Goal: Information Seeking & Learning: Find specific fact

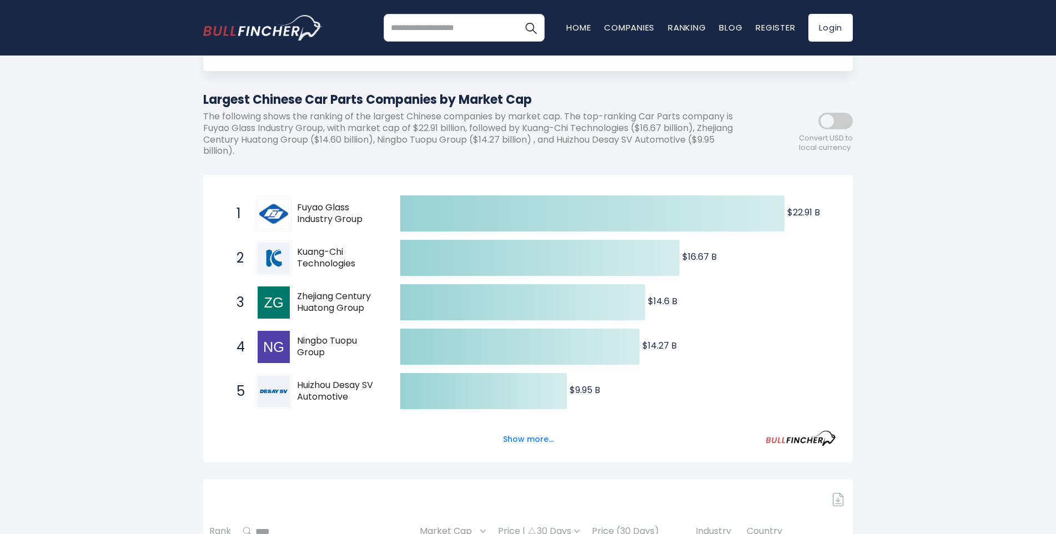
scroll to position [111, 0]
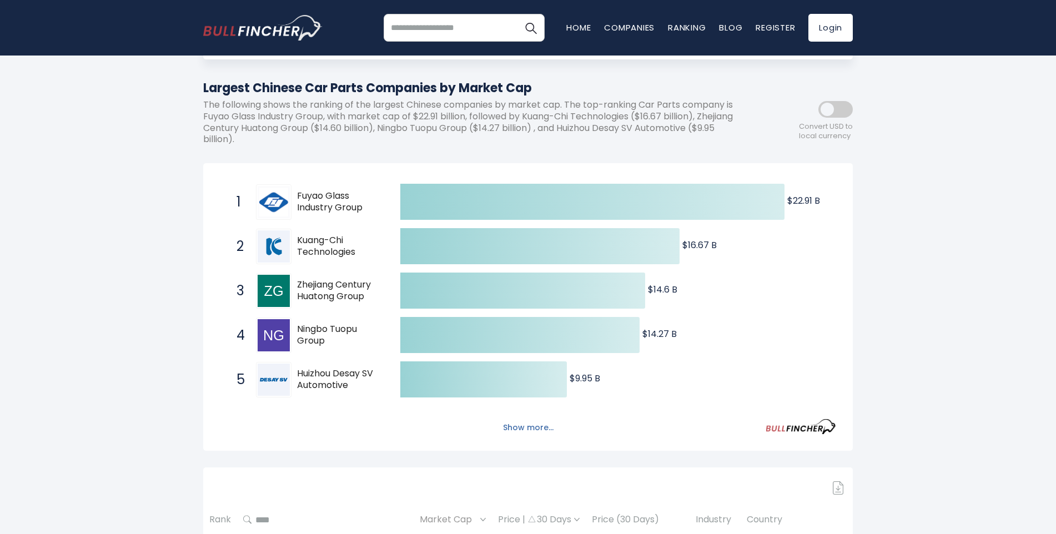
click at [518, 430] on button "Show more..." at bounding box center [529, 428] width 64 height 18
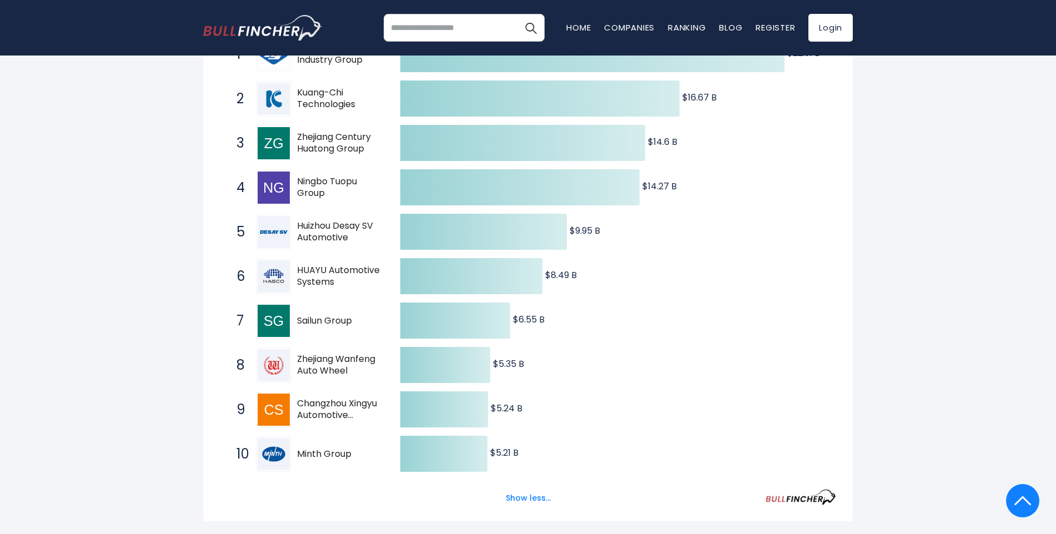
scroll to position [278, 0]
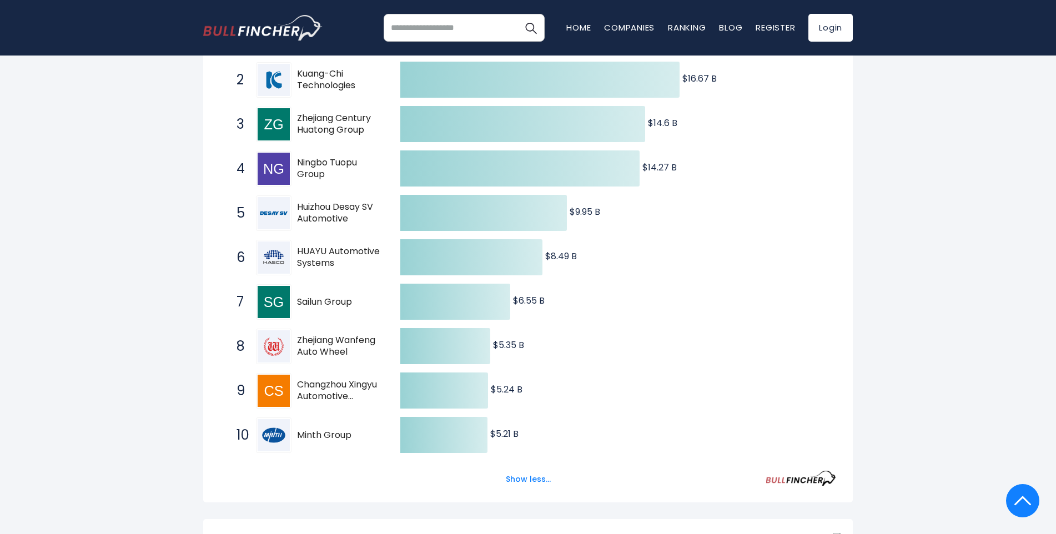
click at [332, 254] on span "HUAYU Automotive Systems" at bounding box center [339, 257] width 84 height 23
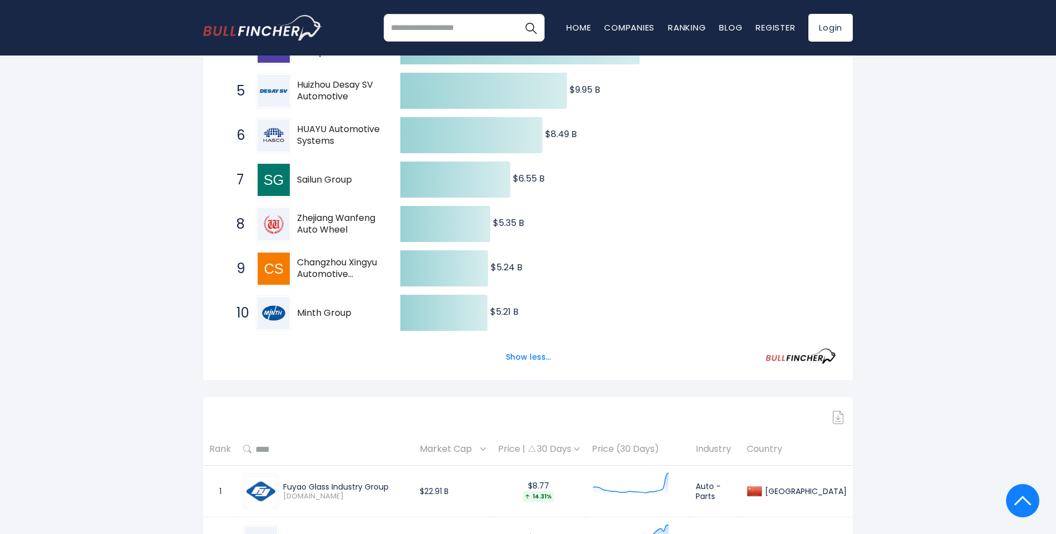
scroll to position [444, 0]
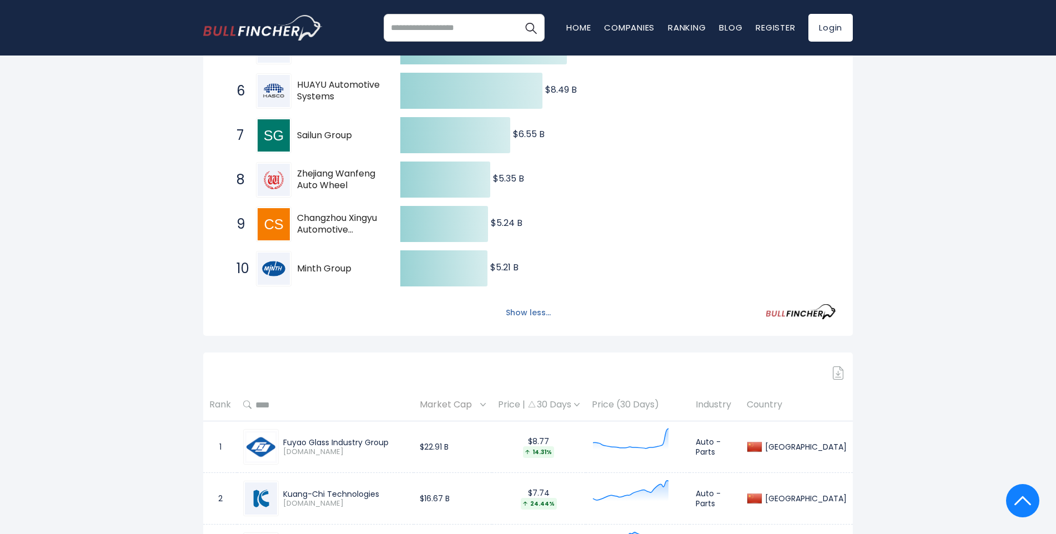
click at [535, 318] on button "Show less..." at bounding box center [528, 313] width 58 height 18
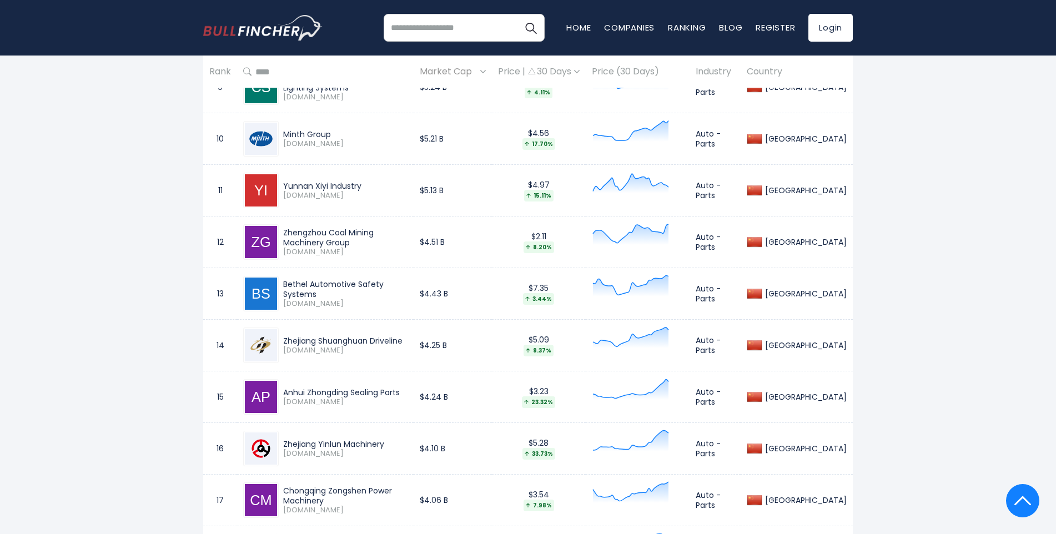
scroll to position [1000, 0]
drag, startPoint x: 283, startPoint y: 186, endPoint x: 369, endPoint y: 185, distance: 86.7
click at [369, 185] on div "Yunnan Xiyi Industry [DOMAIN_NAME]" at bounding box center [343, 190] width 129 height 19
copy div "Yunnan Xiyi Industry"
click at [286, 237] on div "Zhengzhou Coal Mining Machinery Group" at bounding box center [345, 237] width 124 height 20
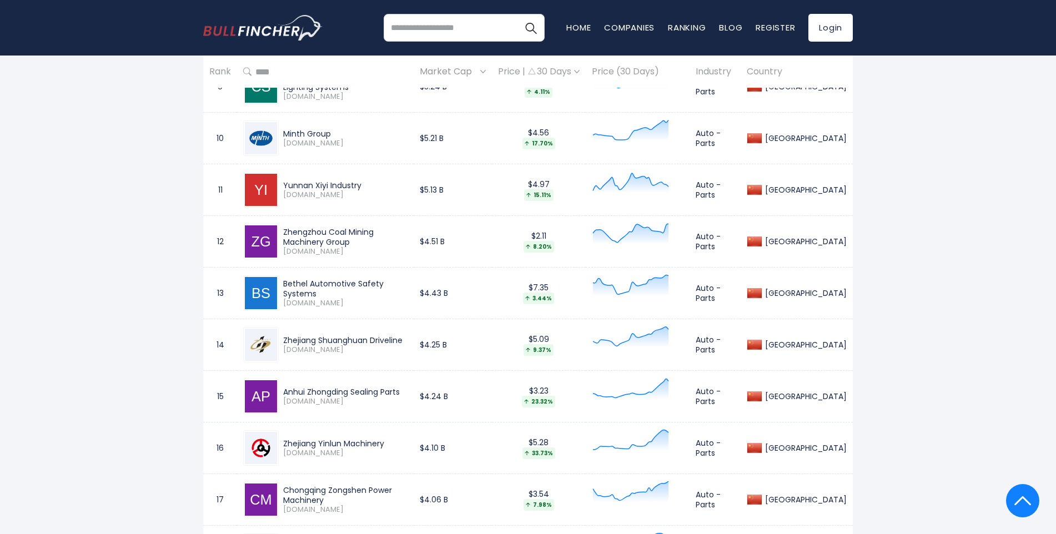
drag, startPoint x: 286, startPoint y: 237, endPoint x: 417, endPoint y: 228, distance: 131.4
click at [408, 228] on div "Zhengzhou Coal Mining Machinery Group [DOMAIN_NAME]" at bounding box center [325, 242] width 164 height 36
copy div "Zhengzhou Coal Mining Machinery"
click at [291, 286] on div "Bethel Automotive Safety Systems" at bounding box center [345, 289] width 124 height 20
drag, startPoint x: 291, startPoint y: 286, endPoint x: 362, endPoint y: 283, distance: 70.6
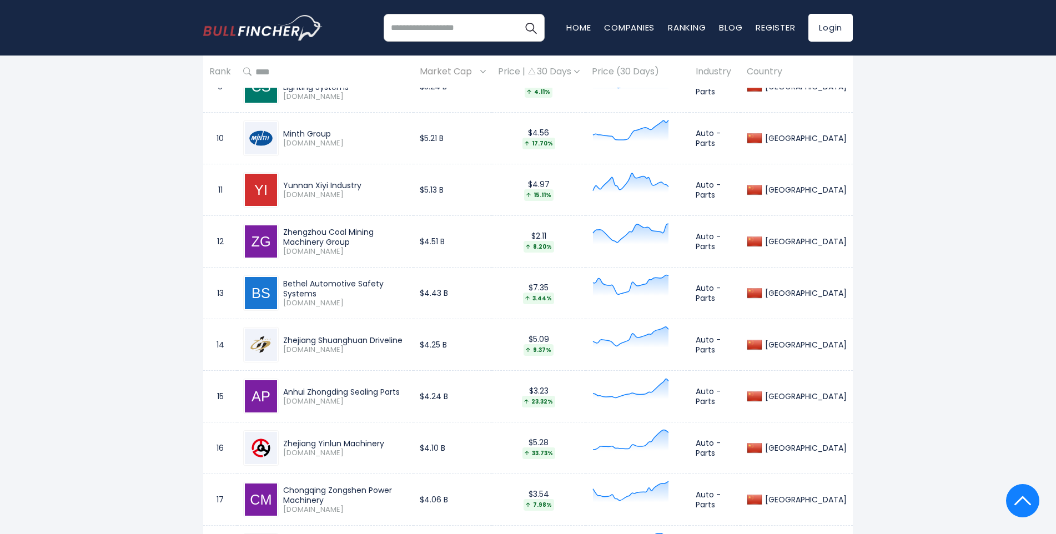
click at [362, 283] on div "Bethel Automotive Safety Systems" at bounding box center [345, 289] width 124 height 20
copy div "Bethel Automotive Safety"
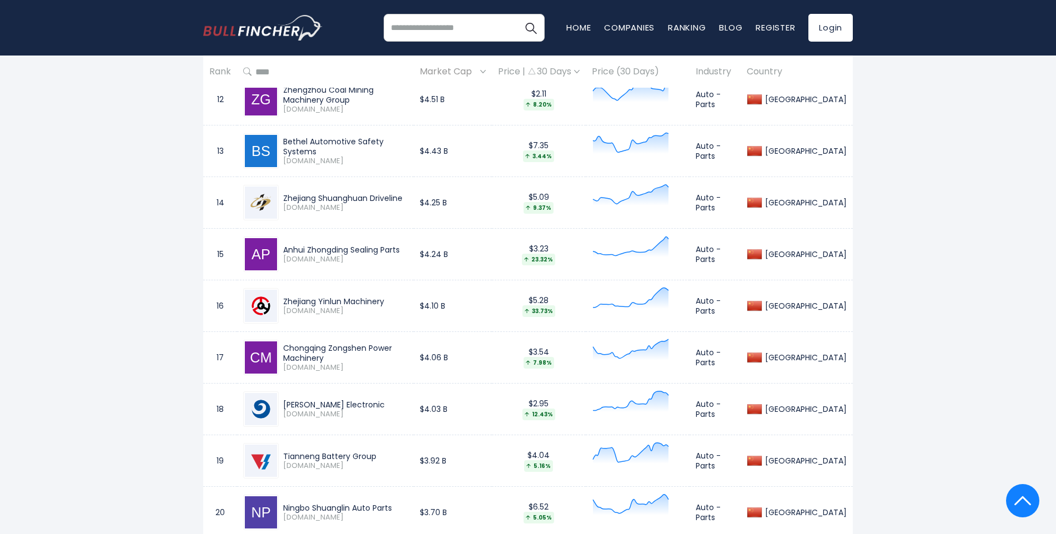
scroll to position [1166, 0]
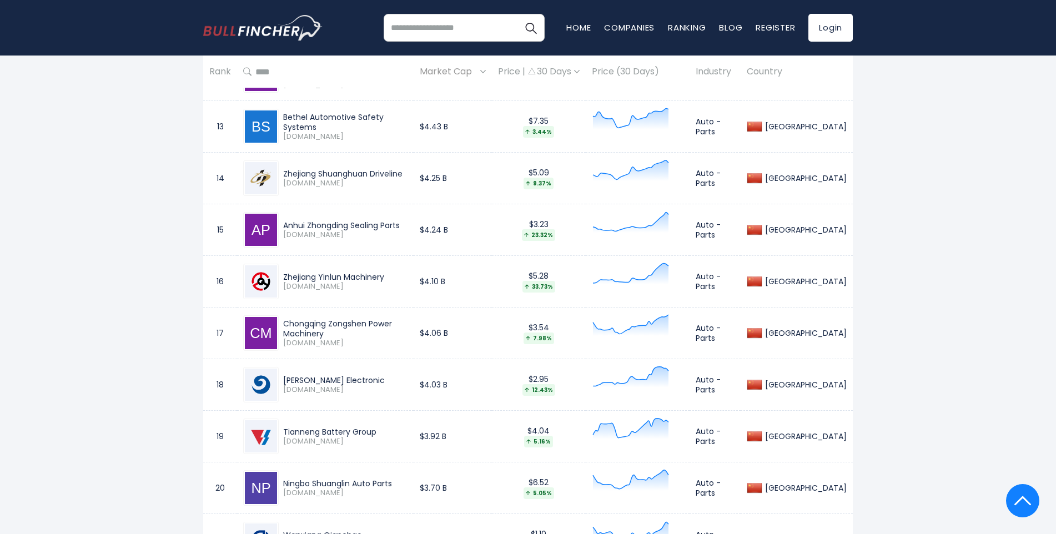
click at [290, 171] on div "Zhejiang Shuanghuan Driveline" at bounding box center [345, 174] width 124 height 10
drag, startPoint x: 290, startPoint y: 171, endPoint x: 332, endPoint y: 170, distance: 42.2
click at [332, 170] on div "Zhejiang Shuanghuan Driveline" at bounding box center [345, 174] width 124 height 10
copy div "Zhejiang Shuanghuan"
click at [293, 222] on div "Anhui Zhongding Sealing Parts" at bounding box center [345, 226] width 124 height 10
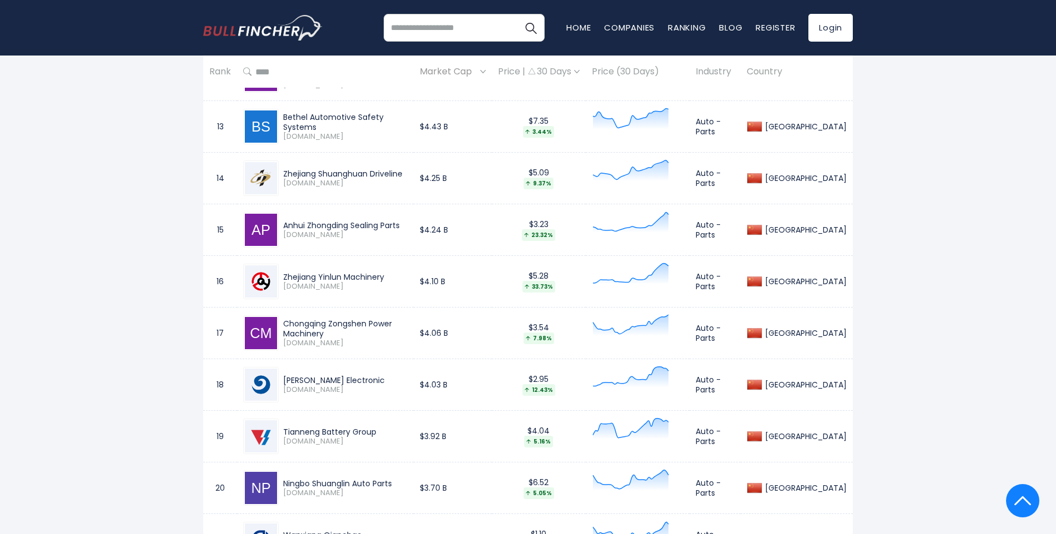
drag, startPoint x: 292, startPoint y: 222, endPoint x: 354, endPoint y: 221, distance: 62.2
click at [354, 221] on div "Anhui Zhongding Sealing Parts" at bounding box center [345, 226] width 124 height 10
copy div "Anhui Zhongding Sealing"
click at [314, 227] on div "Anhui Zhongding Sealing Parts" at bounding box center [345, 226] width 124 height 10
click at [287, 274] on div "Zhejiang Yinlun Machinery" at bounding box center [345, 277] width 124 height 10
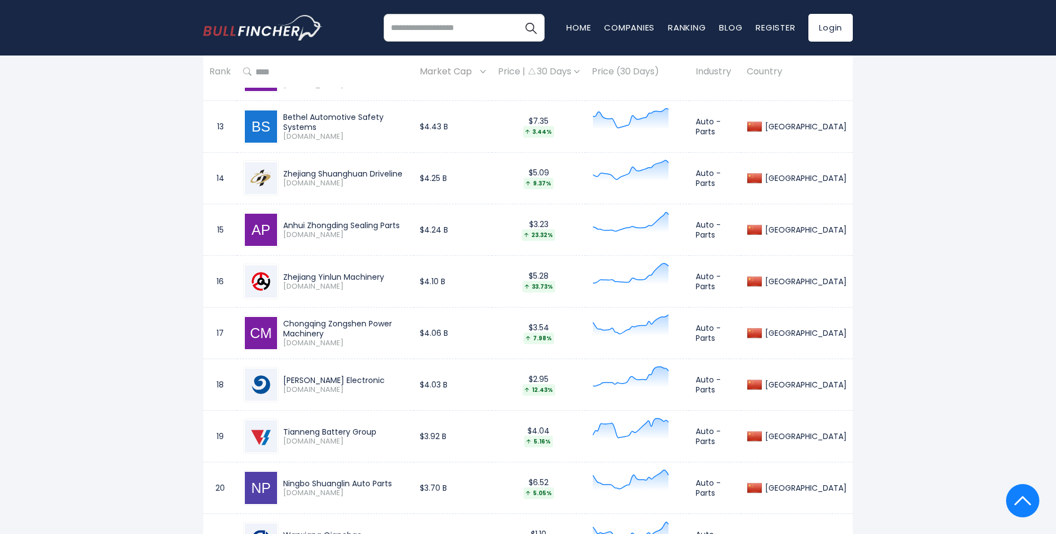
drag, startPoint x: 287, startPoint y: 274, endPoint x: 353, endPoint y: 273, distance: 66.1
click at [353, 273] on div "Zhejiang Yinlun Machinery" at bounding box center [345, 277] width 124 height 10
copy div "Zhejiang Yinlun Machinery"
click at [293, 327] on div "Chongqing Zongshen Power Machinery" at bounding box center [345, 329] width 124 height 20
drag, startPoint x: 293, startPoint y: 327, endPoint x: 332, endPoint y: 326, distance: 38.3
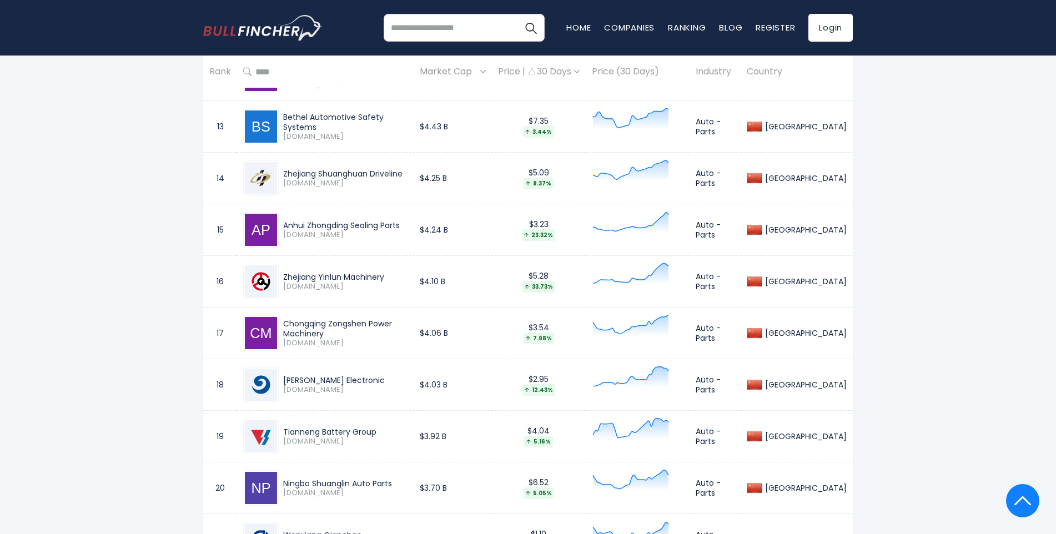
click at [332, 326] on div "Chongqing Zongshen Power Machinery" at bounding box center [345, 329] width 124 height 20
drag, startPoint x: 332, startPoint y: 326, endPoint x: 398, endPoint y: 330, distance: 66.2
click at [393, 330] on div "Chongqing Zongshen Power Machinery" at bounding box center [345, 329] width 124 height 20
click at [408, 330] on div "Chongqing Zongshen Power Machinery" at bounding box center [345, 329] width 124 height 20
drag, startPoint x: 410, startPoint y: 330, endPoint x: 308, endPoint y: 331, distance: 101.7
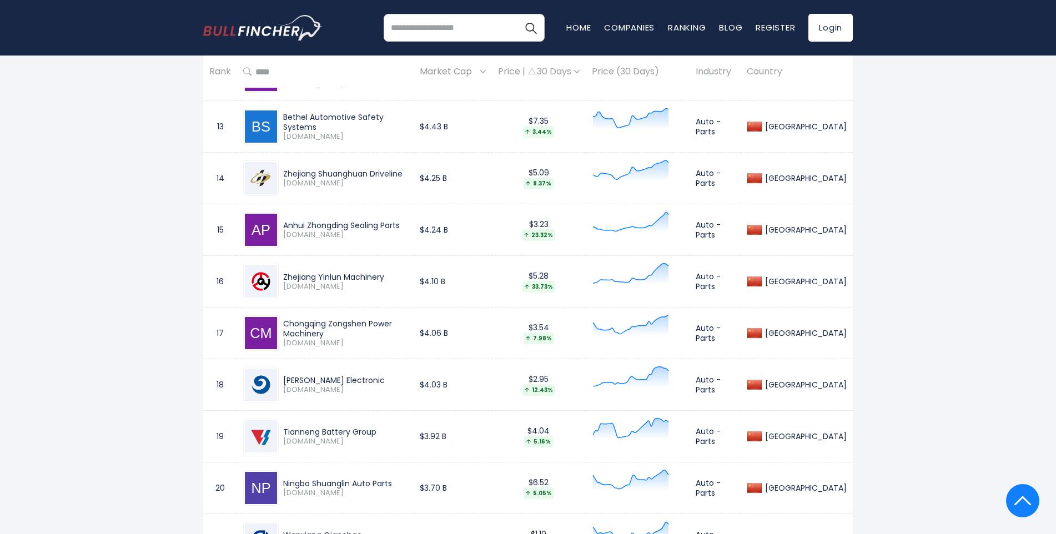
click at [308, 331] on div "Chongqing Zongshen Power Machinery" at bounding box center [345, 329] width 124 height 20
copy div "Chongqing Zongshen Power Machinery"
click at [291, 382] on div "[PERSON_NAME] Electronic" at bounding box center [345, 380] width 124 height 10
drag, startPoint x: 291, startPoint y: 382, endPoint x: 344, endPoint y: 381, distance: 53.3
click at [344, 381] on div "[PERSON_NAME] Electronic" at bounding box center [345, 380] width 124 height 10
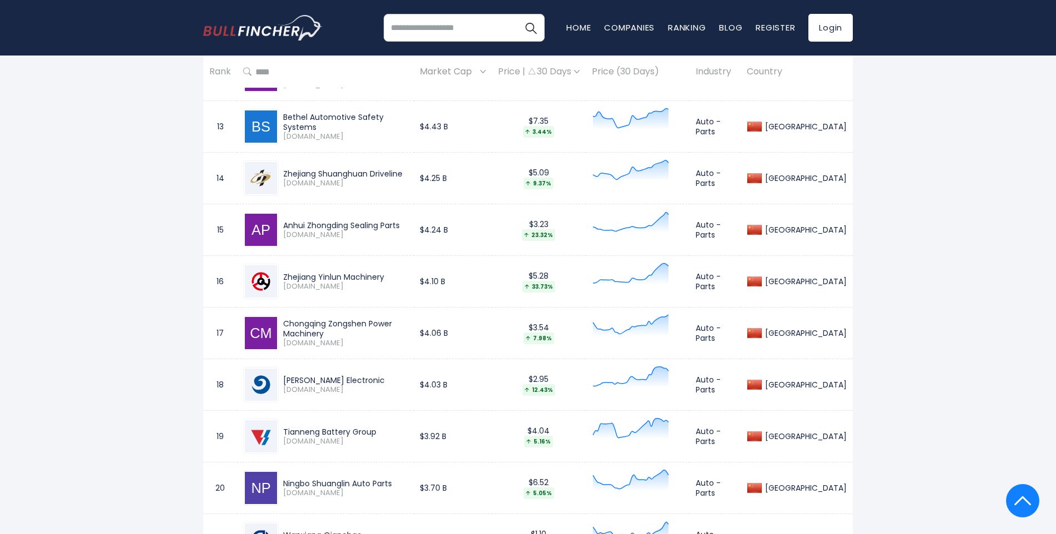
copy div "[PERSON_NAME] Electronic"
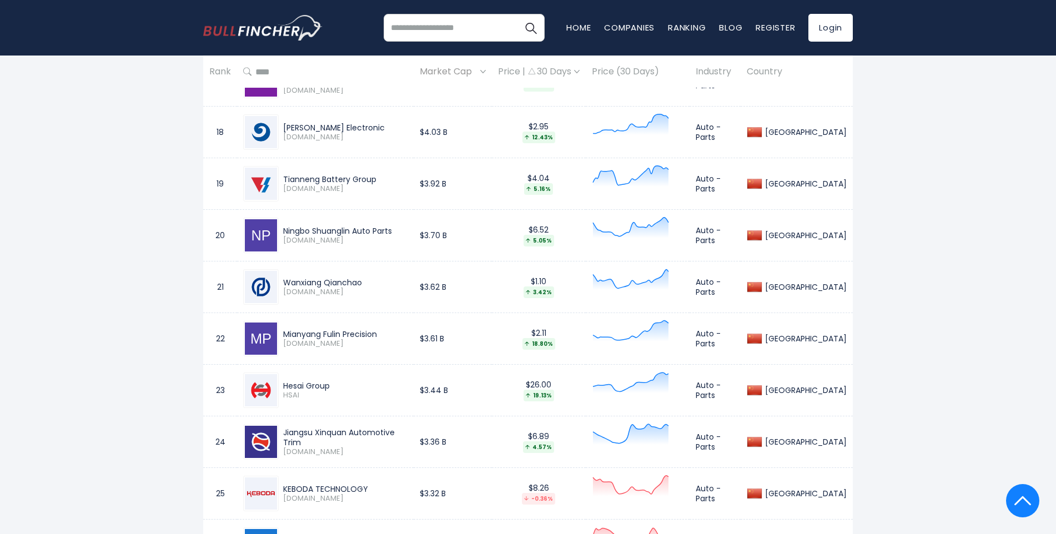
scroll to position [1444, 0]
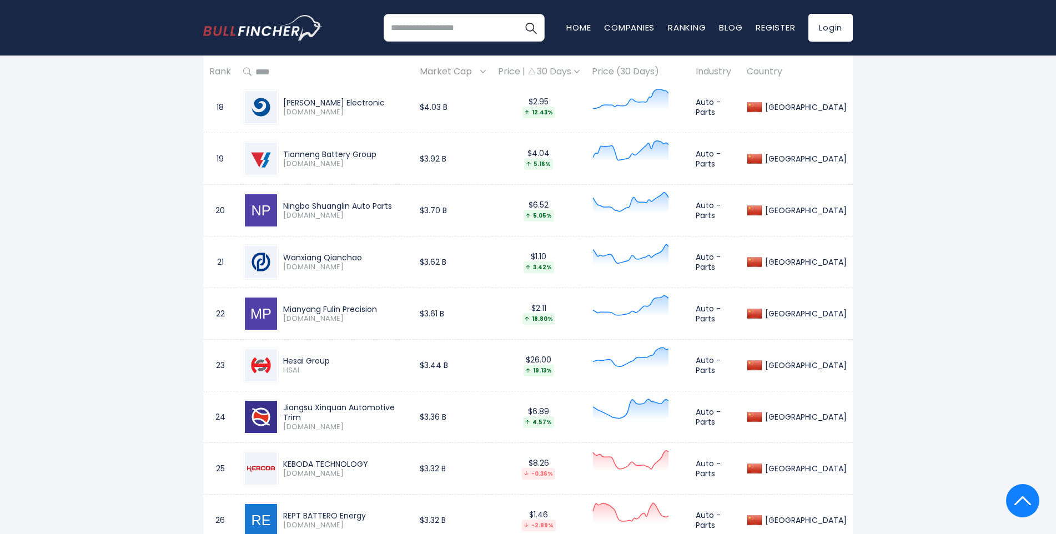
click at [293, 155] on div "Tianneng Battery Group" at bounding box center [345, 154] width 124 height 10
drag, startPoint x: 293, startPoint y: 155, endPoint x: 329, endPoint y: 149, distance: 36.0
click at [329, 149] on div "Tianneng Battery Group" at bounding box center [345, 154] width 124 height 10
copy div "Tianneng Battery"
click at [290, 209] on div "Ningbo Shuanglin Auto Parts" at bounding box center [345, 206] width 124 height 10
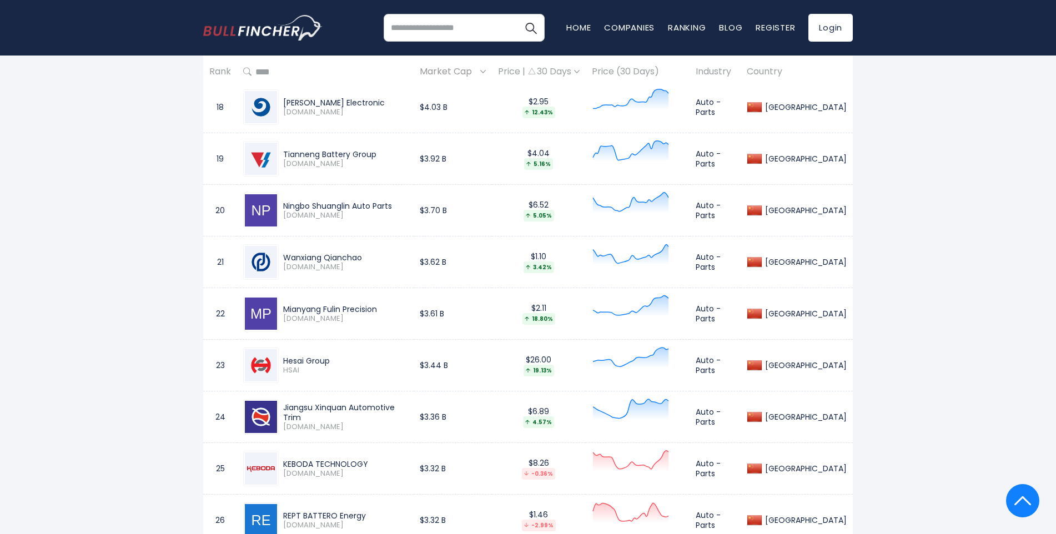
drag, startPoint x: 290, startPoint y: 209, endPoint x: 361, endPoint y: 202, distance: 71.5
click at [361, 202] on div "Ningbo Shuanglin Auto Parts" at bounding box center [345, 206] width 124 height 10
copy div "Ningbo Shuanglin Auto"
click at [304, 257] on div "Wanxiang Qianchao" at bounding box center [345, 258] width 124 height 10
drag, startPoint x: 304, startPoint y: 257, endPoint x: 335, endPoint y: 255, distance: 31.2
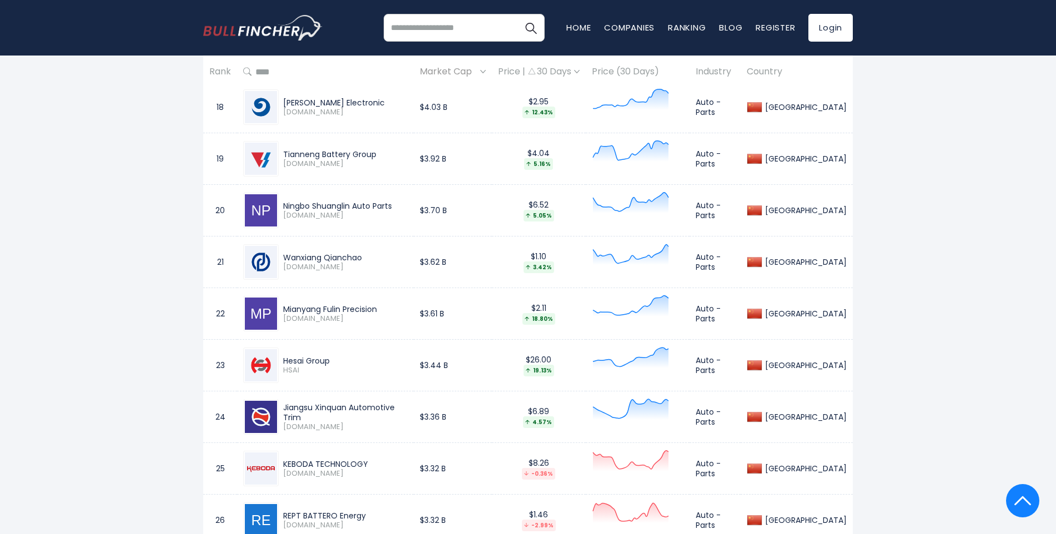
click at [335, 255] on div "Wanxiang Qianchao" at bounding box center [345, 258] width 124 height 10
click at [304, 309] on div "Mianyang Fulin Precision" at bounding box center [345, 309] width 124 height 10
drag, startPoint x: 303, startPoint y: 309, endPoint x: 346, endPoint y: 308, distance: 42.8
click at [346, 308] on div "Mianyang Fulin Precision" at bounding box center [345, 309] width 124 height 10
click at [290, 362] on div "Hesai Group" at bounding box center [345, 361] width 124 height 10
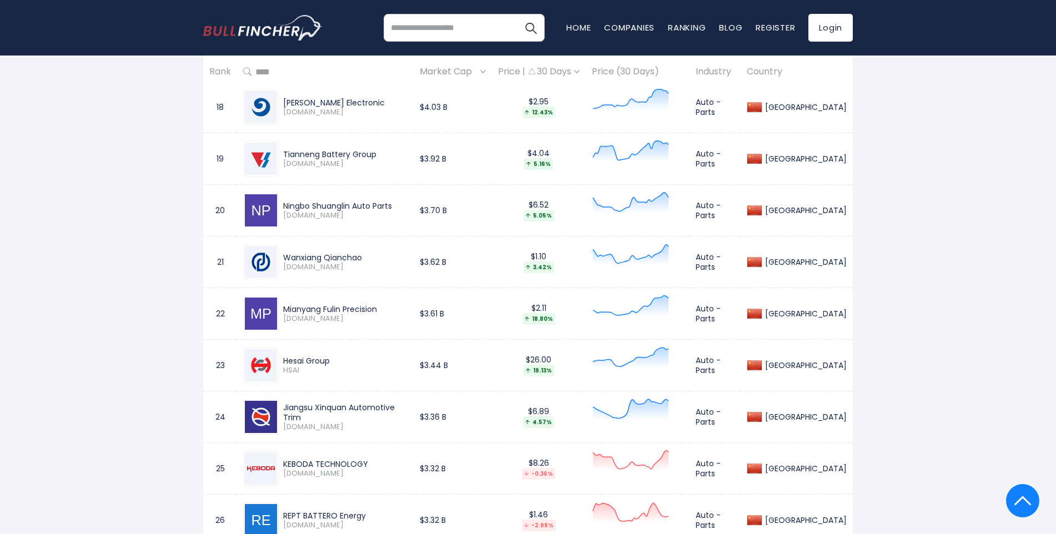
drag, startPoint x: 290, startPoint y: 362, endPoint x: 298, endPoint y: 360, distance: 7.9
click at [298, 360] on div "Hesai Group" at bounding box center [345, 361] width 124 height 10
drag, startPoint x: 298, startPoint y: 360, endPoint x: 322, endPoint y: 363, distance: 24.0
click at [322, 363] on div "Hesai Group" at bounding box center [345, 361] width 124 height 10
click at [295, 414] on div "Jiangsu Xinquan Automotive Trim" at bounding box center [345, 413] width 124 height 20
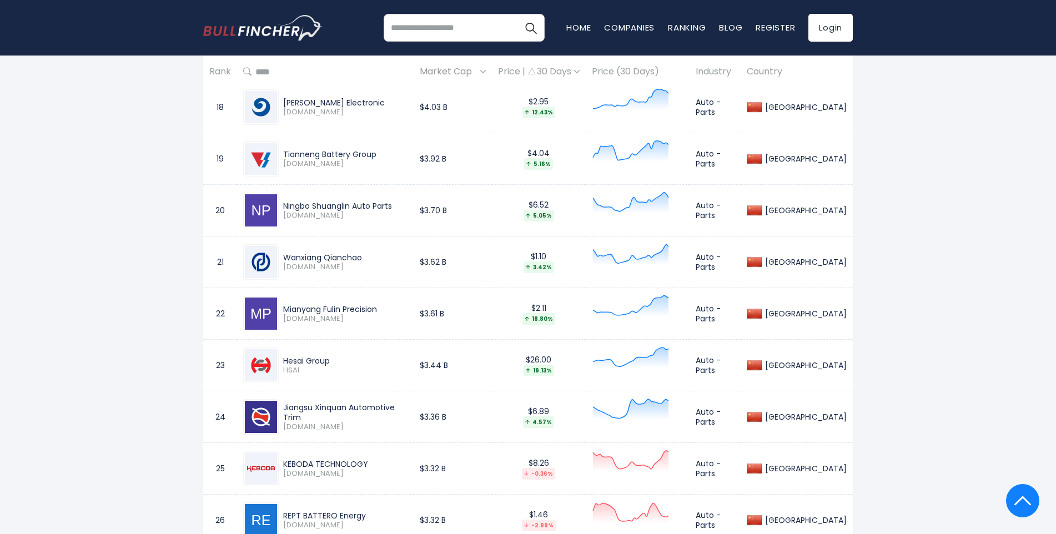
drag, startPoint x: 295, startPoint y: 414, endPoint x: 353, endPoint y: 406, distance: 58.3
click at [353, 406] on div "Jiangsu Xinquan Automotive Trim [DOMAIN_NAME]" at bounding box center [325, 417] width 164 height 36
click at [298, 462] on div "KEBODA TECHNOLOGY" at bounding box center [345, 464] width 124 height 10
drag, startPoint x: 298, startPoint y: 462, endPoint x: 322, endPoint y: 459, distance: 24.0
click at [322, 459] on div "KEBODA TECHNOLOGY" at bounding box center [345, 464] width 124 height 10
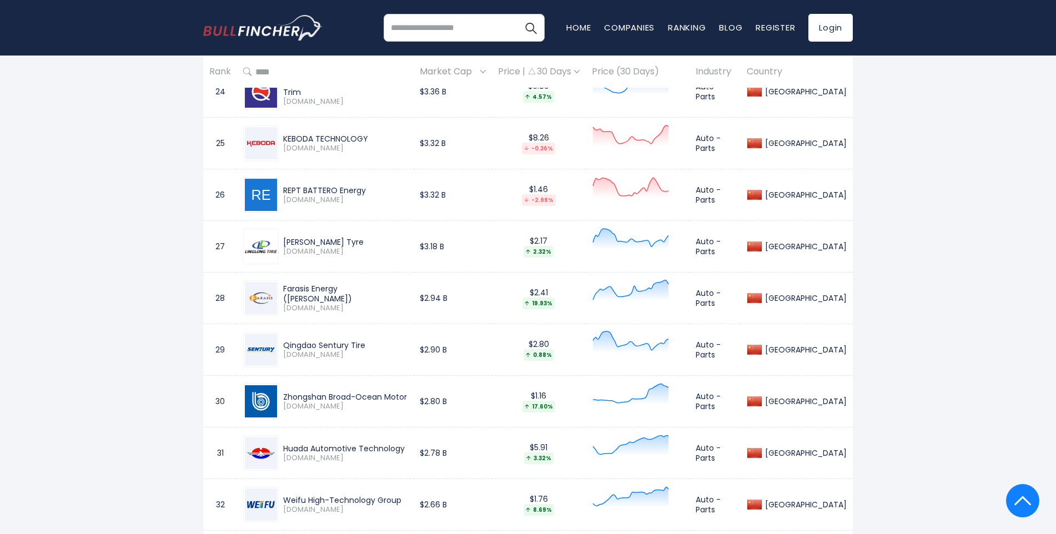
scroll to position [1777, 0]
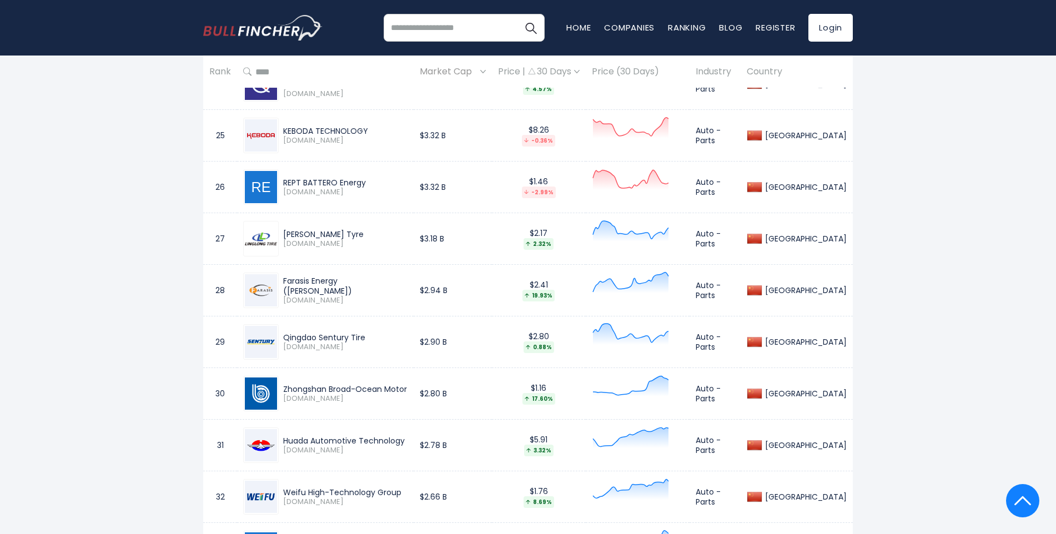
click at [288, 184] on div "REPT BATTERO Energy" at bounding box center [345, 183] width 124 height 10
drag, startPoint x: 288, startPoint y: 184, endPoint x: 337, endPoint y: 179, distance: 49.7
click at [337, 179] on div "REPT BATTERO Energy" at bounding box center [345, 183] width 124 height 10
click at [292, 231] on div "[PERSON_NAME] Tyre" at bounding box center [345, 234] width 124 height 10
drag, startPoint x: 293, startPoint y: 231, endPoint x: 367, endPoint y: 233, distance: 73.9
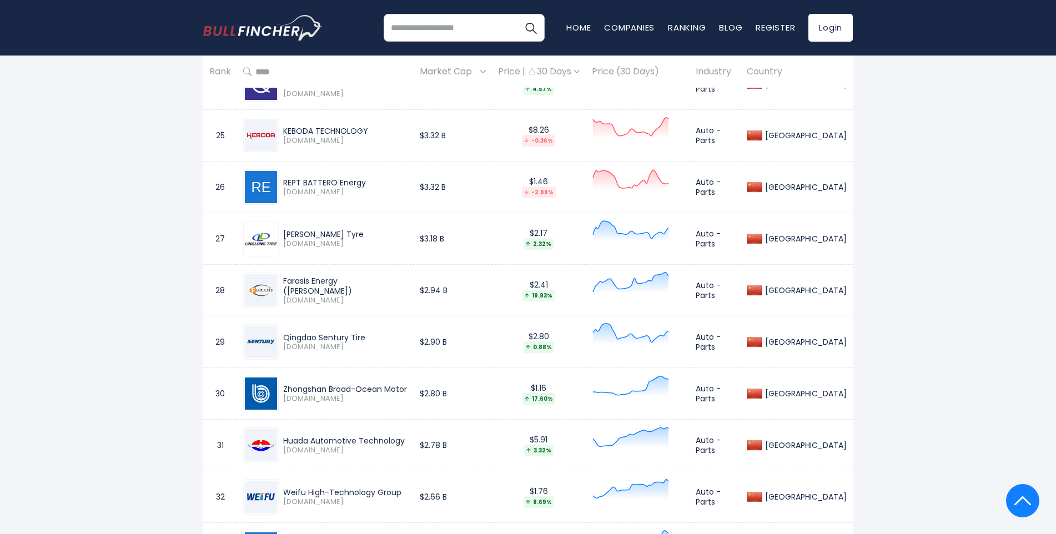
click at [367, 233] on div "[PERSON_NAME] Tyre" at bounding box center [345, 234] width 124 height 10
click at [293, 286] on div "Farasis Energy ([PERSON_NAME])" at bounding box center [345, 286] width 124 height 20
drag, startPoint x: 293, startPoint y: 286, endPoint x: 315, endPoint y: 284, distance: 21.7
click at [315, 284] on div "Farasis Energy ([PERSON_NAME])" at bounding box center [345, 286] width 124 height 20
drag, startPoint x: 390, startPoint y: 286, endPoint x: 285, endPoint y: 287, distance: 105.5
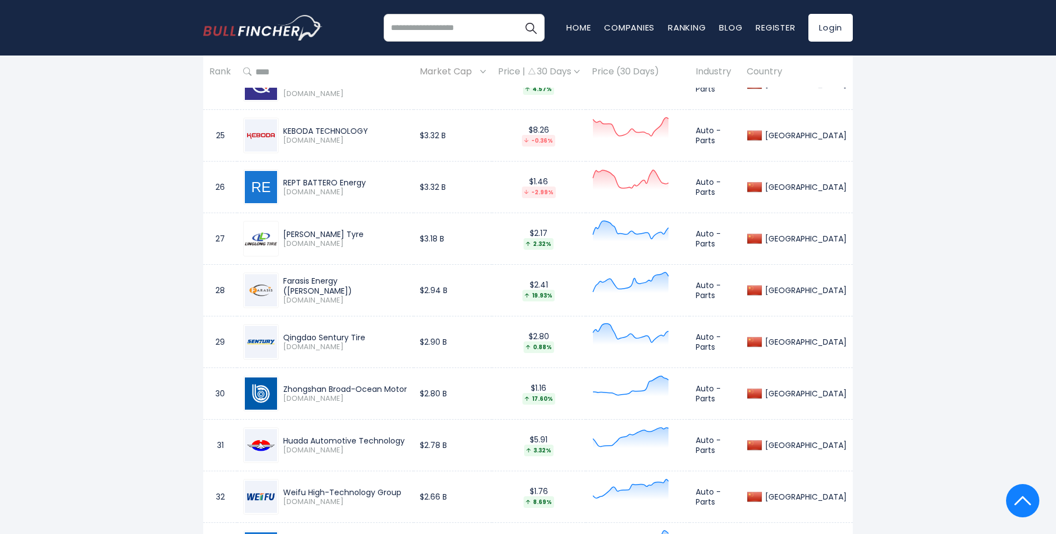
click at [285, 287] on div "Farasis Energy ([PERSON_NAME])" at bounding box center [345, 286] width 124 height 20
click at [303, 338] on div "Qingdao Sentury Tire" at bounding box center [345, 338] width 124 height 10
drag, startPoint x: 303, startPoint y: 338, endPoint x: 347, endPoint y: 335, distance: 44.5
click at [347, 335] on div "Qingdao Sentury Tire" at bounding box center [345, 338] width 124 height 10
click at [352, 337] on div "Qingdao Sentury Tire" at bounding box center [345, 338] width 124 height 10
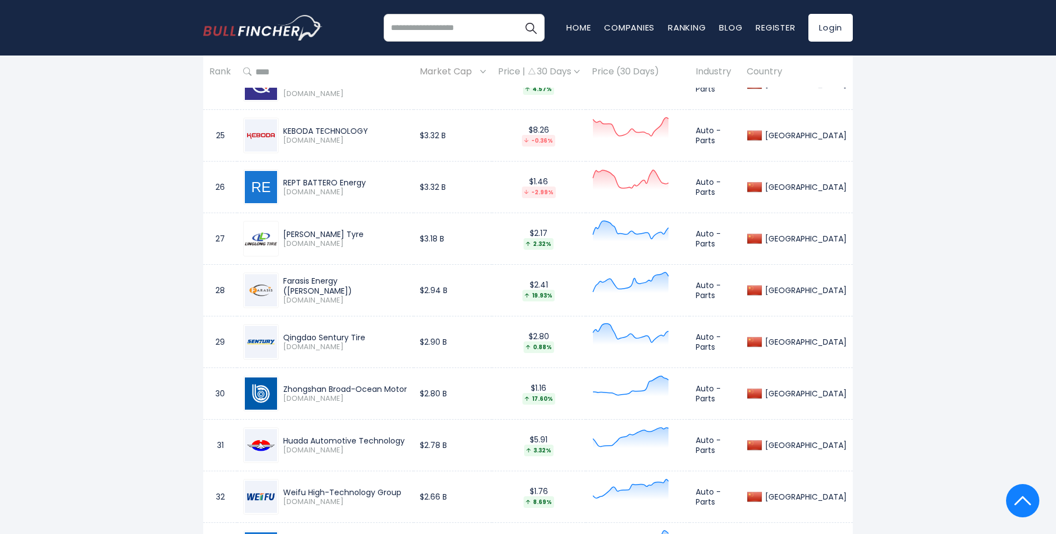
drag, startPoint x: 352, startPoint y: 337, endPoint x: 294, endPoint y: 337, distance: 58.3
click at [294, 337] on div "Qingdao Sentury Tire" at bounding box center [345, 338] width 124 height 10
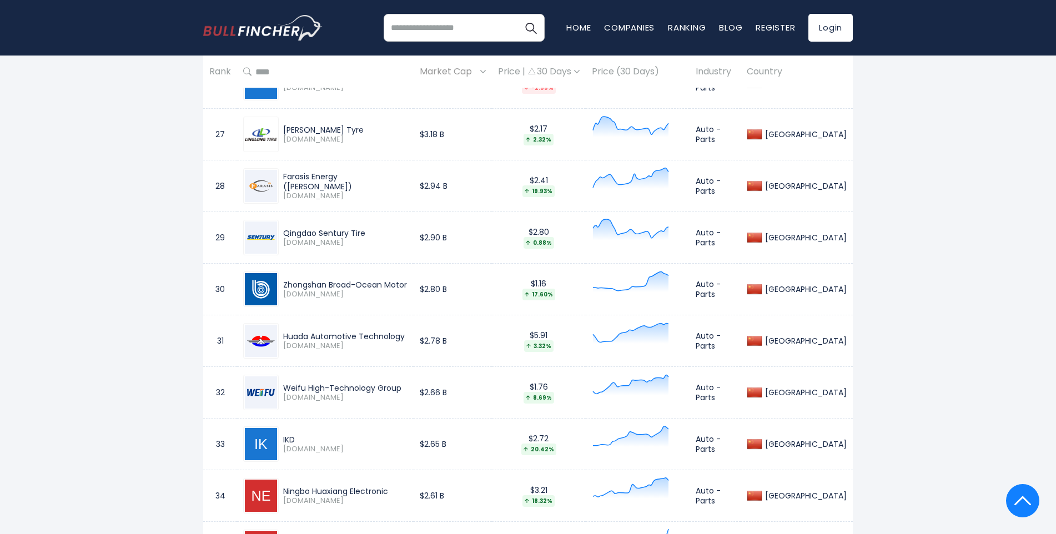
scroll to position [1889, 0]
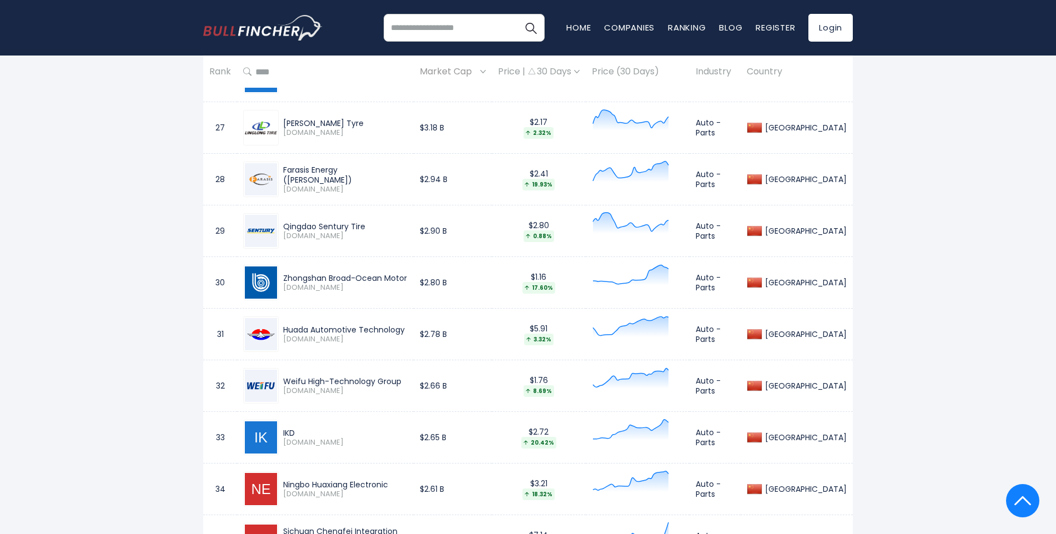
click at [294, 278] on div "Zhongshan Broad-Ocean Motor" at bounding box center [345, 278] width 124 height 10
drag, startPoint x: 294, startPoint y: 278, endPoint x: 400, endPoint y: 270, distance: 105.9
click at [400, 270] on div "Zhongshan Broad-Ocean Motor [DOMAIN_NAME]" at bounding box center [325, 283] width 164 height 36
